Goal: Transaction & Acquisition: Purchase product/service

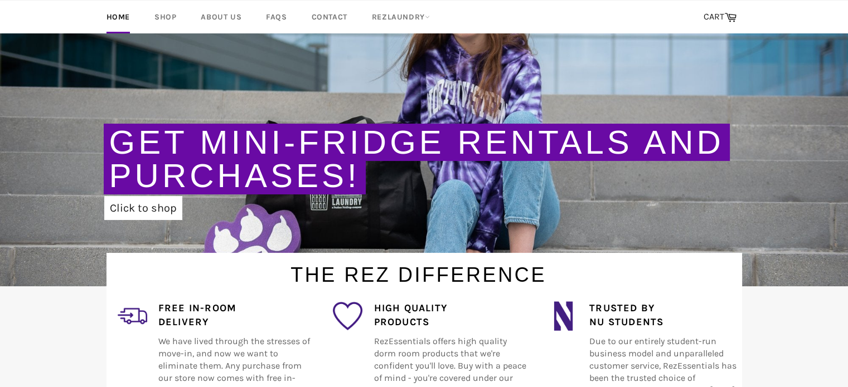
scroll to position [158, 0]
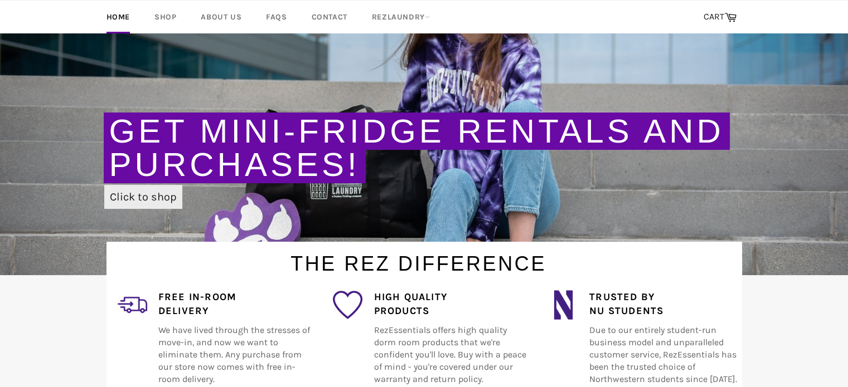
click at [157, 204] on link "Click to shop" at bounding box center [143, 197] width 78 height 24
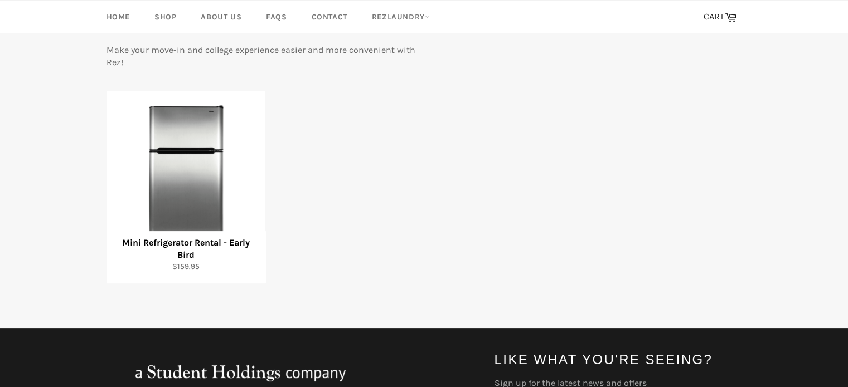
scroll to position [176, 0]
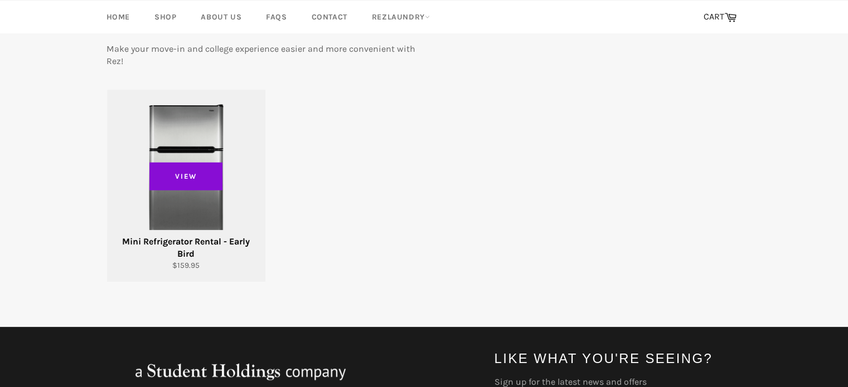
click at [196, 170] on span "View" at bounding box center [186, 176] width 74 height 28
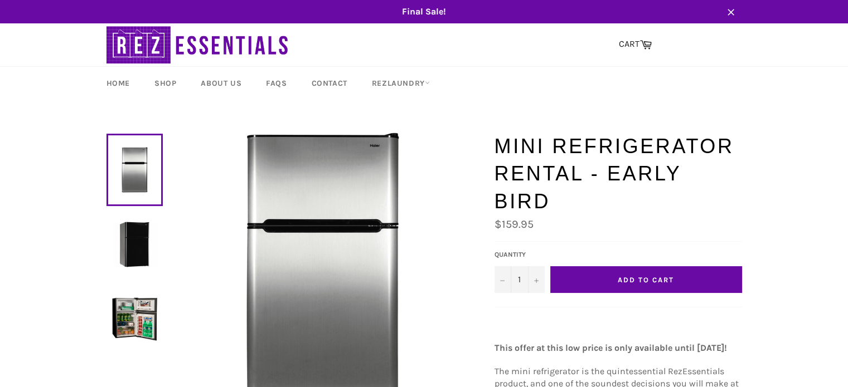
click at [603, 286] on button "Add to Cart" at bounding box center [646, 279] width 192 height 27
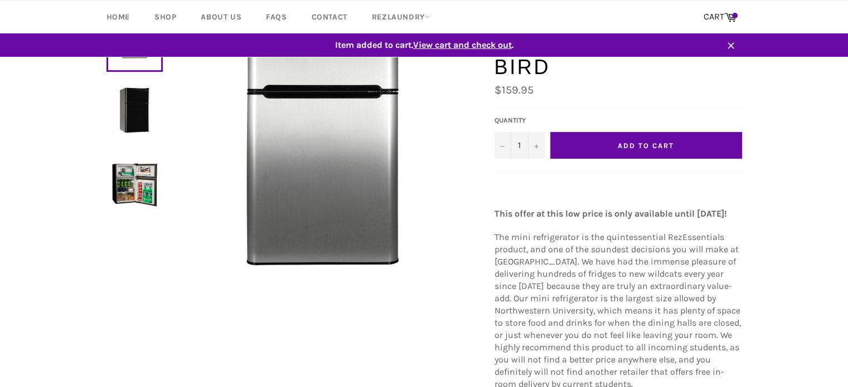
scroll to position [98, 0]
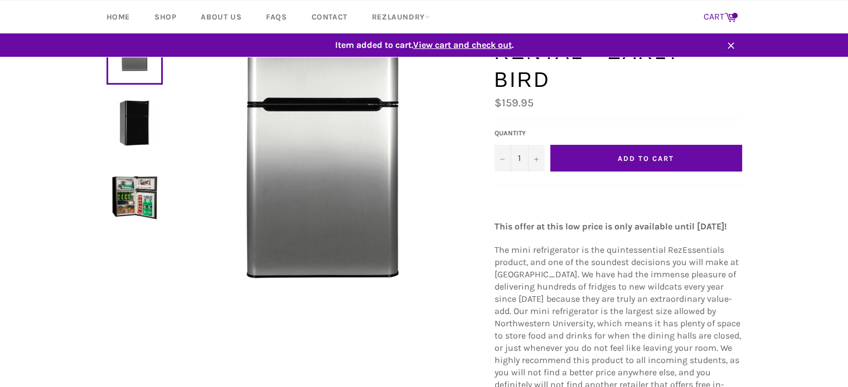
click at [724, 8] on link "CART Cart" at bounding box center [720, 17] width 44 height 23
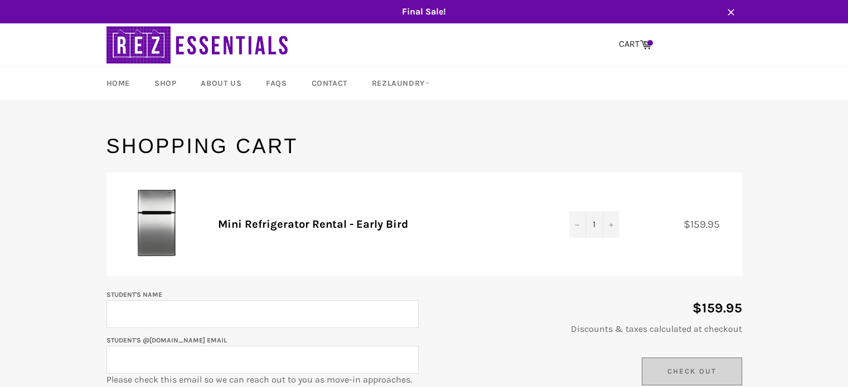
click at [295, 322] on input "Student's Name" at bounding box center [262, 314] width 312 height 28
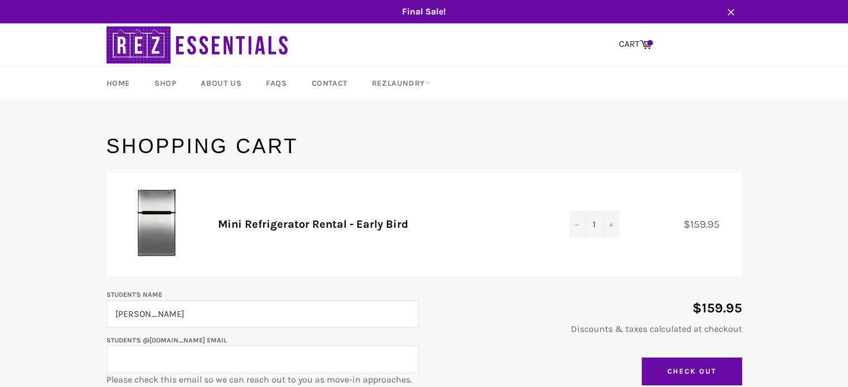
type input "Bridgette Ouyang"
click at [253, 364] on input "Student's @u.northwestern.edu email" at bounding box center [262, 360] width 312 height 28
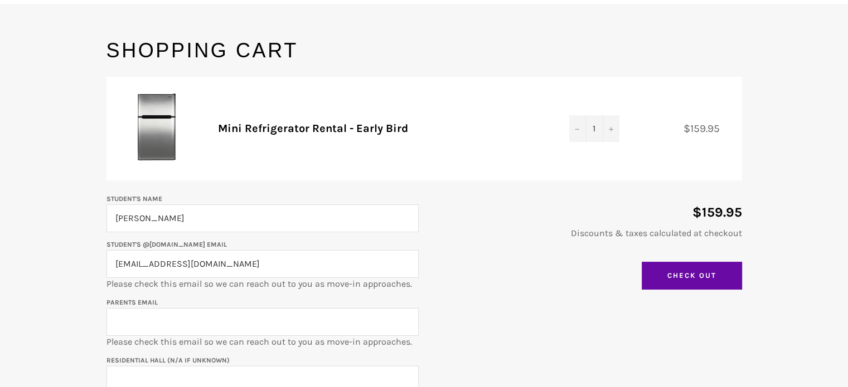
scroll to position [96, 0]
type input "bridgetteouyang2029@u.northwestern.edu"
click at [178, 323] on input "Parents email" at bounding box center [262, 322] width 312 height 28
type input "ouyangmatt@gmail.com"
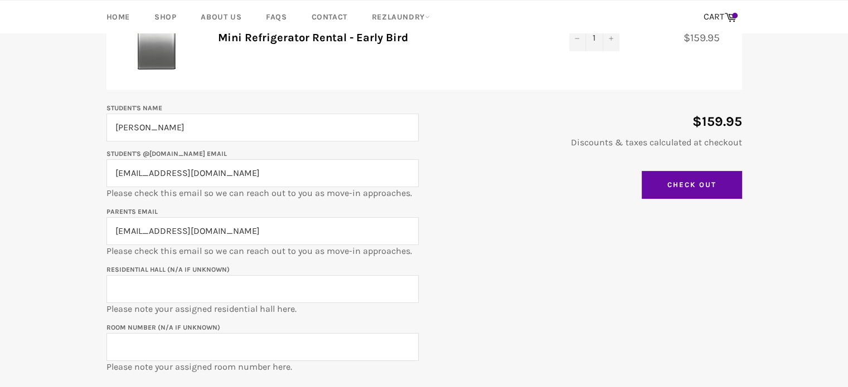
scroll to position [187, 0]
click at [194, 285] on input "Residential Hall (N/A if unknown)" at bounding box center [262, 289] width 312 height 28
type input "Elder Hall"
click at [154, 356] on input "Room Number (N/A if unknown)" at bounding box center [262, 347] width 312 height 28
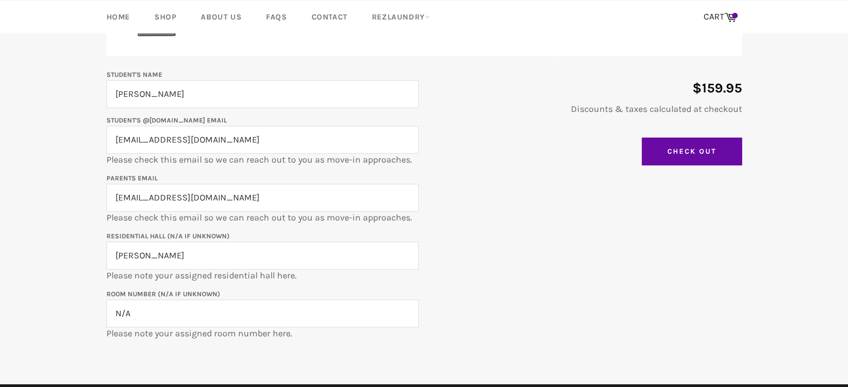
scroll to position [218, 0]
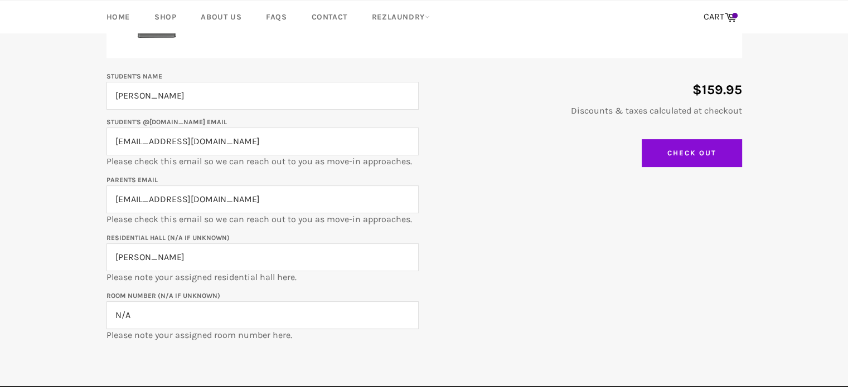
type input "N/A"
click at [673, 159] on input "Check Out" at bounding box center [691, 153] width 100 height 28
